Goal: Find specific page/section: Find specific page/section

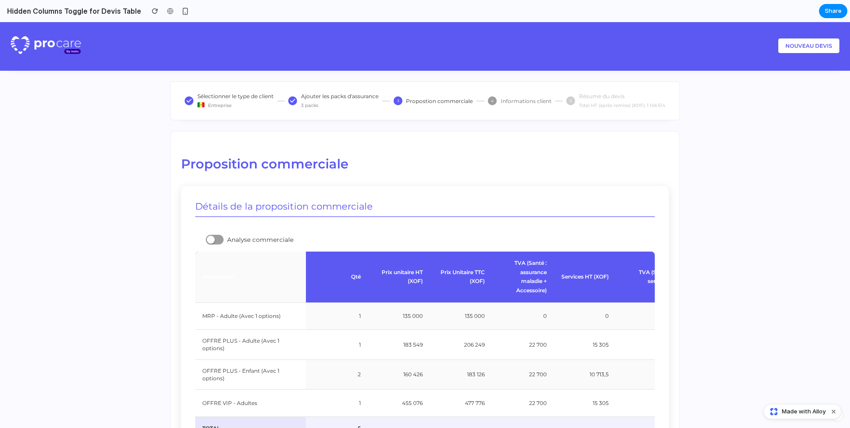
click at [218, 239] on div at bounding box center [215, 240] width 18 height 10
click at [217, 239] on div at bounding box center [219, 240] width 8 height 8
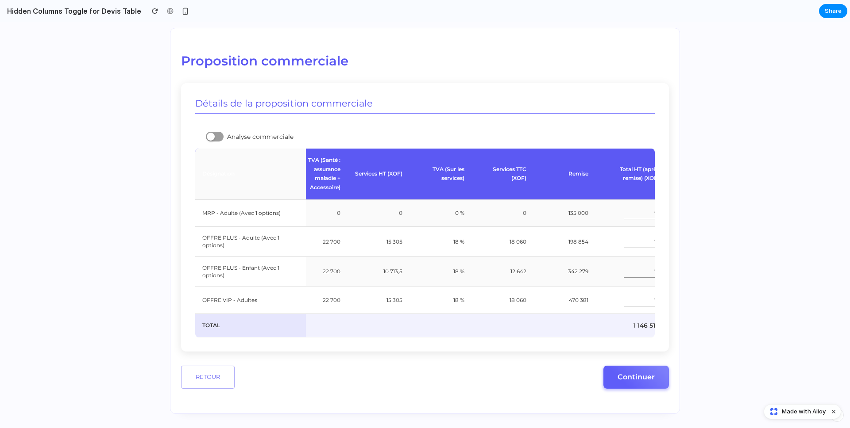
scroll to position [0, 295]
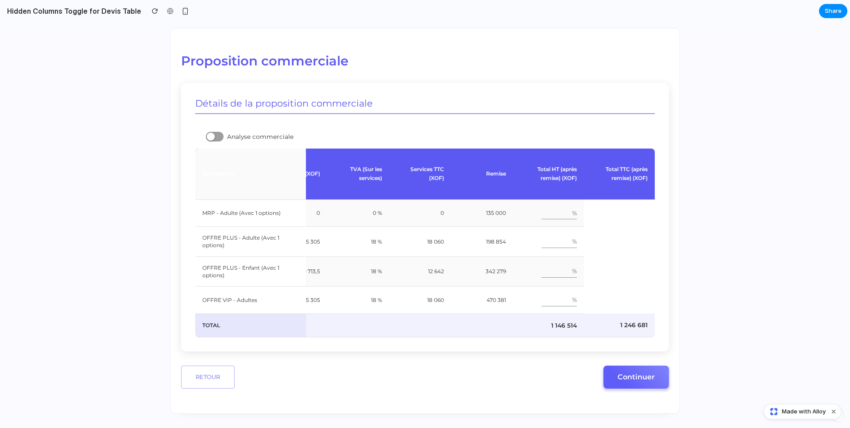
click at [208, 133] on div at bounding box center [211, 137] width 8 height 8
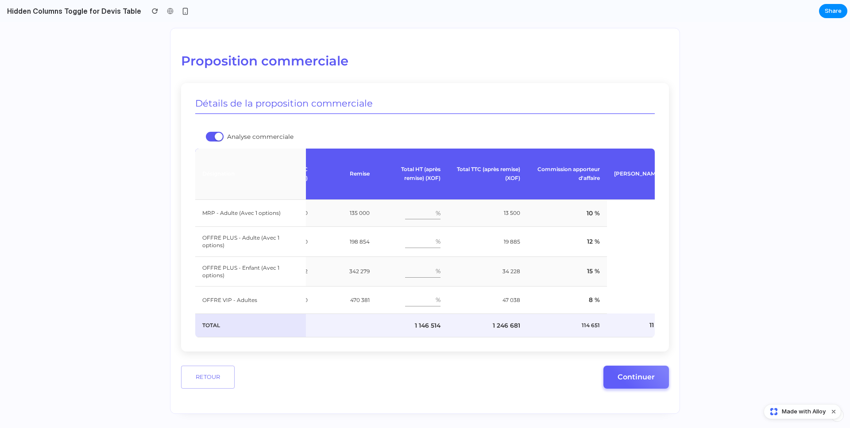
scroll to position [0, 437]
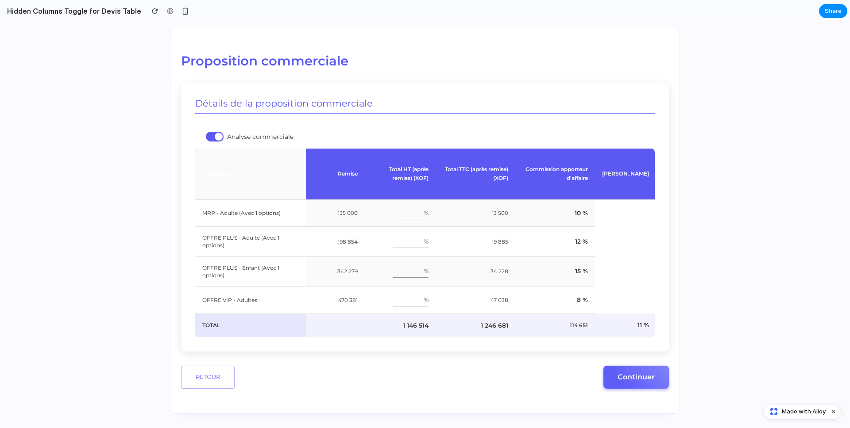
click at [518, 53] on h2 "Proposition commerciale" at bounding box center [425, 61] width 488 height 16
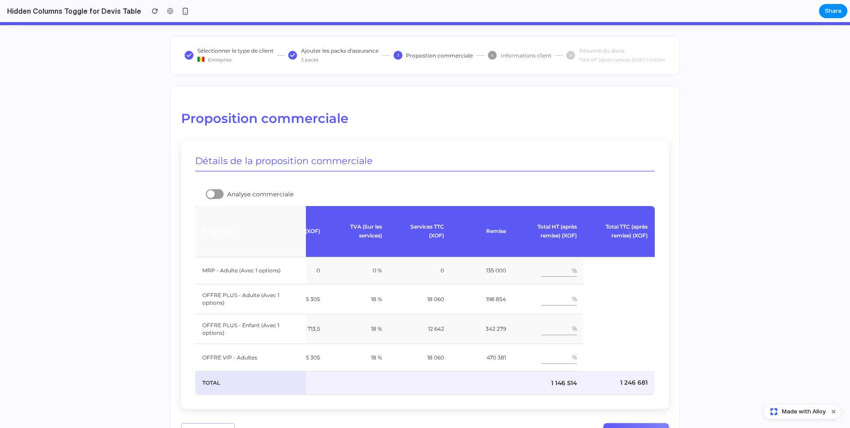
scroll to position [0, 295]
